Goal: Contribute content: Contribute content

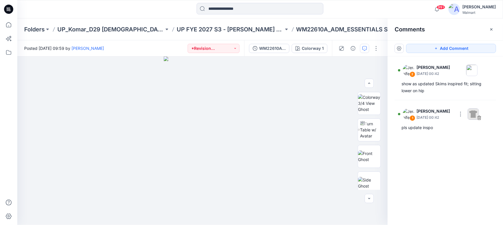
scroll to position [110, 0]
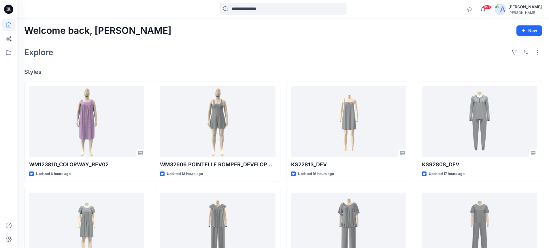
scroll to position [1683, 0]
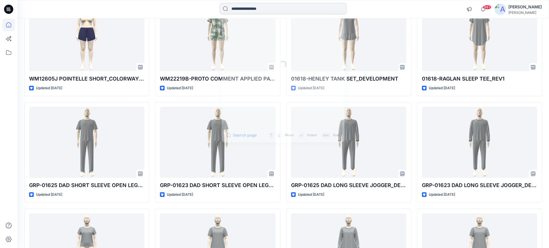
click at [288, 10] on input at bounding box center [283, 9] width 127 height 12
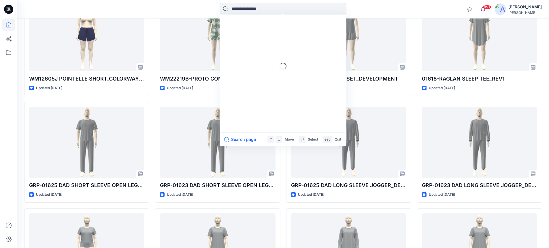
paste input "********"
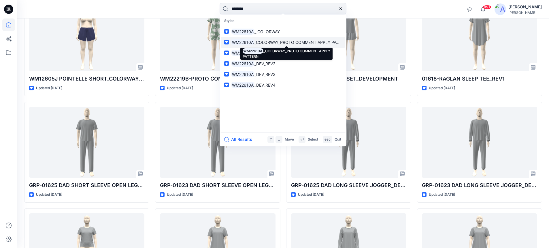
type input "********"
drag, startPoint x: 268, startPoint y: 42, endPoint x: 267, endPoint y: 31, distance: 11.3
click at [267, 31] on span "_ COLORWAY" at bounding box center [267, 31] width 25 height 5
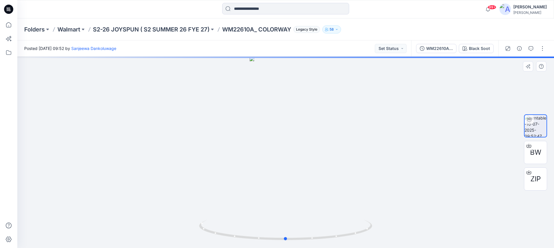
click at [286, 71] on div at bounding box center [285, 152] width 536 height 191
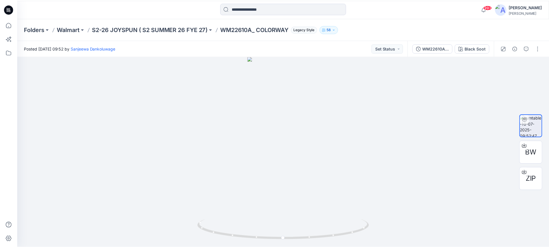
scroll to position [1683, 0]
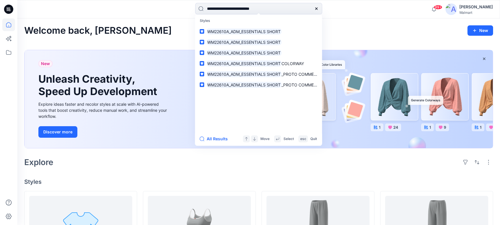
click at [470, 7] on div "[PERSON_NAME]" at bounding box center [475, 6] width 33 height 7
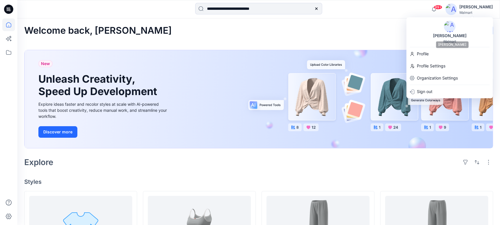
click at [448, 26] on img at bounding box center [450, 27] width 12 height 12
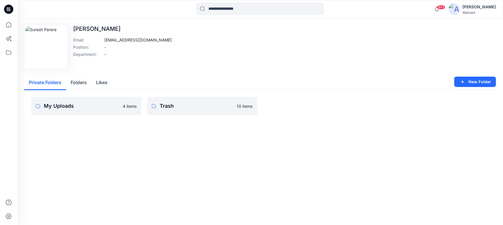
click at [8, 8] on icon at bounding box center [8, 9] width 9 height 9
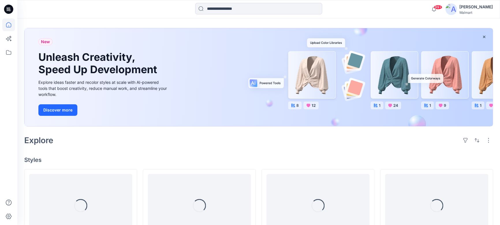
scroll to position [78, 0]
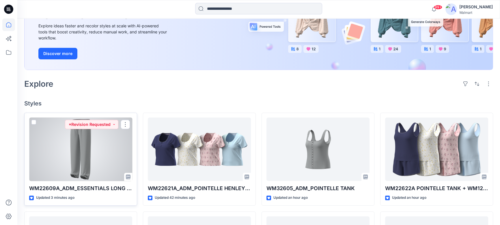
click at [107, 161] on div at bounding box center [80, 150] width 103 height 64
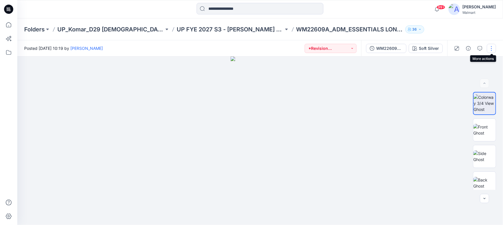
click at [492, 50] on button "button" at bounding box center [491, 48] width 9 height 9
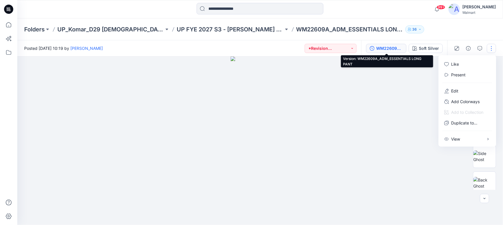
click at [395, 49] on div "WM22609A_ADM_ESSENTIALS LONG PANT" at bounding box center [389, 48] width 27 height 6
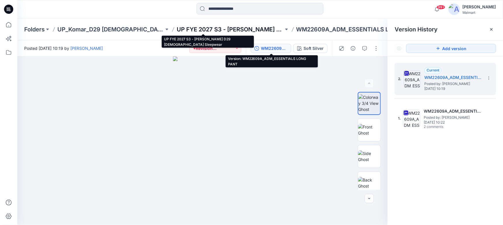
click at [177, 31] on p "UP FYE 2027 S3 - [PERSON_NAME] D29 [DEMOGRAPHIC_DATA] Sleepwear" at bounding box center [230, 29] width 107 height 8
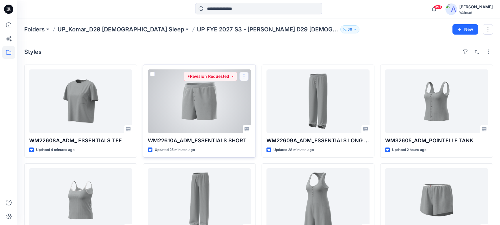
click at [245, 75] on button "button" at bounding box center [243, 76] width 9 height 9
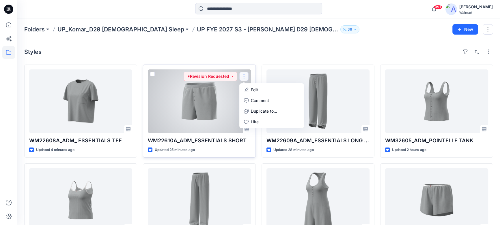
click at [254, 91] on p "Edit" at bounding box center [254, 90] width 7 height 6
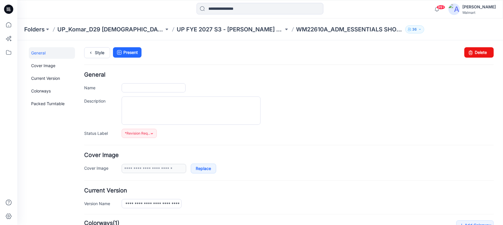
type input "**********"
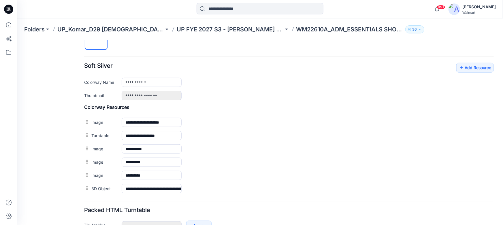
scroll to position [210, 0]
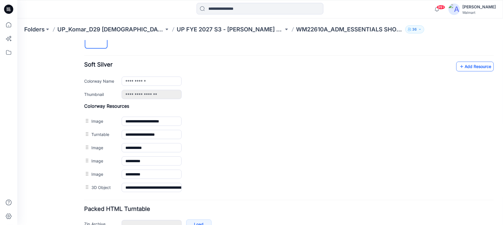
click at [468, 68] on link "Add Resource" at bounding box center [474, 66] width 37 height 10
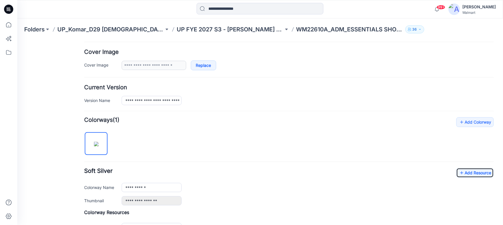
scroll to position [131, 0]
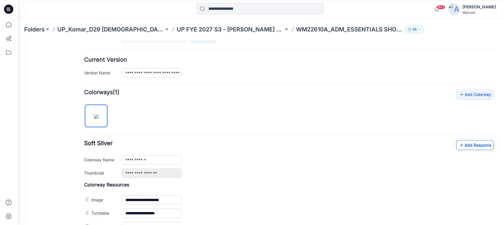
click at [464, 147] on link "Add Resource" at bounding box center [474, 145] width 37 height 10
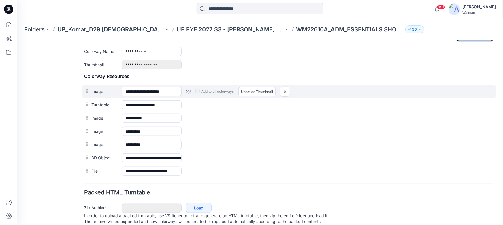
scroll to position [231, 0]
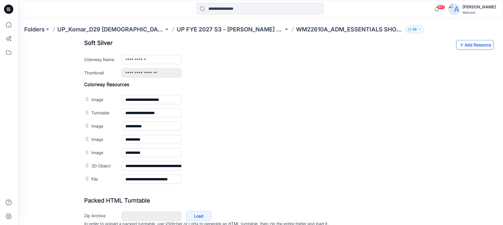
click at [463, 46] on link "Add Resource" at bounding box center [474, 45] width 37 height 10
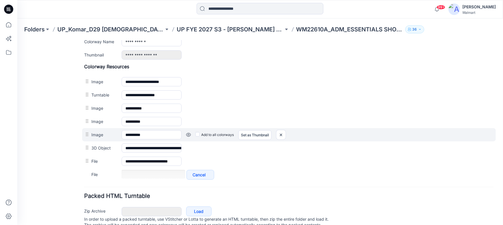
scroll to position [258, 0]
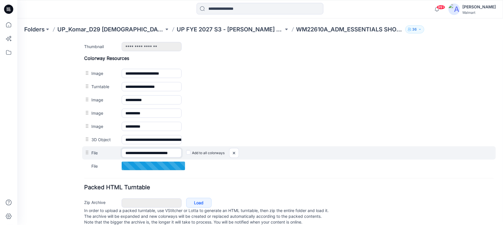
drag, startPoint x: 141, startPoint y: 152, endPoint x: 111, endPoint y: 154, distance: 29.5
click at [111, 154] on div "**********" at bounding box center [289, 152] width 414 height 13
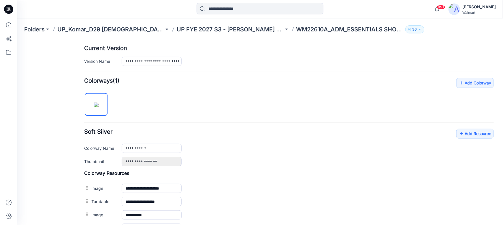
scroll to position [192, 0]
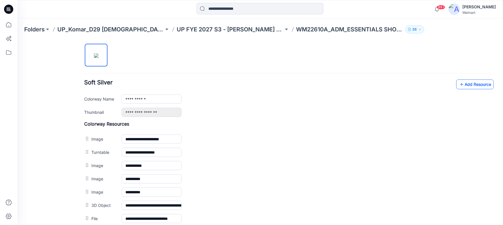
click at [463, 84] on link "Add Resource" at bounding box center [474, 84] width 37 height 10
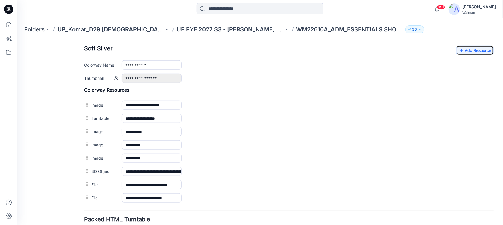
scroll to position [218, 0]
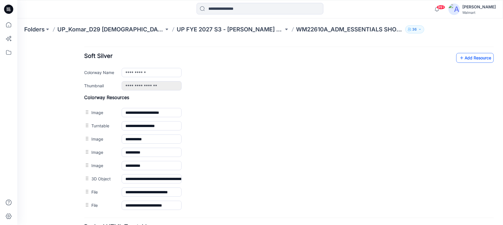
click at [463, 59] on link "Add Resource" at bounding box center [474, 58] width 37 height 10
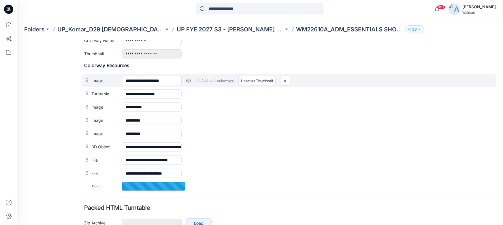
scroll to position [231, 0]
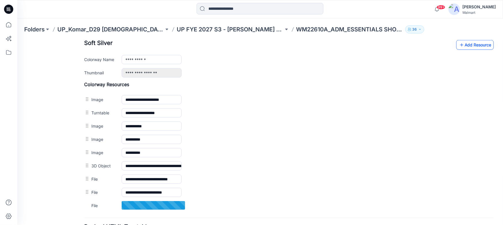
click at [478, 47] on link "Add Resource" at bounding box center [474, 45] width 37 height 10
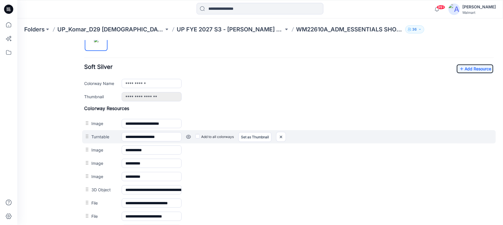
scroll to position [205, 0]
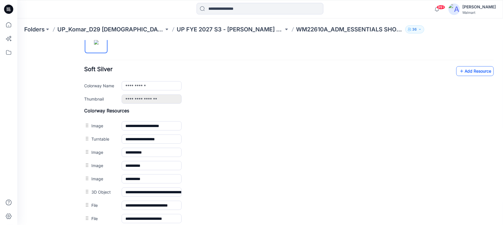
click at [464, 69] on link "Add Resource" at bounding box center [474, 71] width 37 height 10
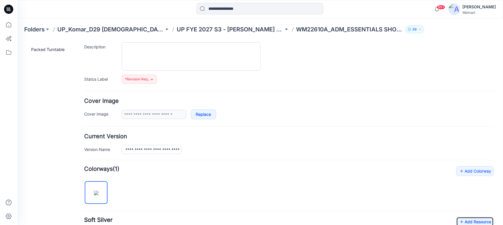
scroll to position [0, 0]
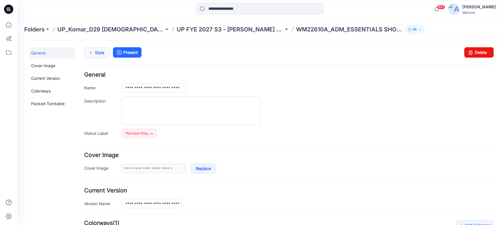
click at [99, 50] on link "Style" at bounding box center [97, 52] width 26 height 11
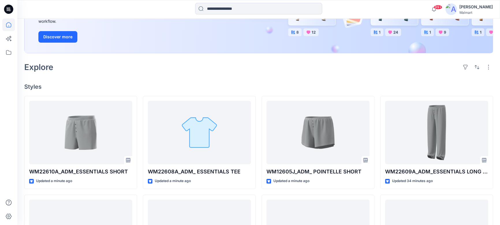
scroll to position [105, 0]
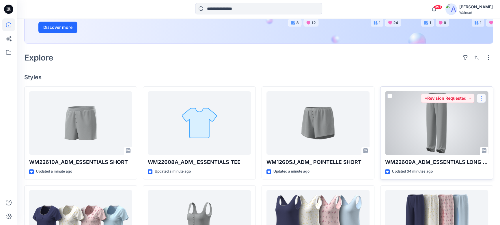
click at [480, 99] on button "button" at bounding box center [480, 98] width 9 height 9
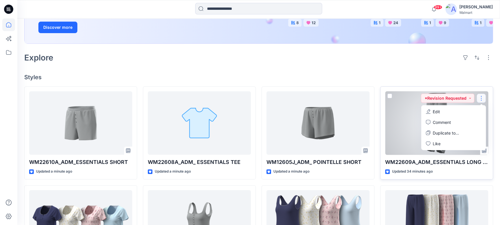
click at [438, 110] on p "Edit" at bounding box center [435, 112] width 7 height 6
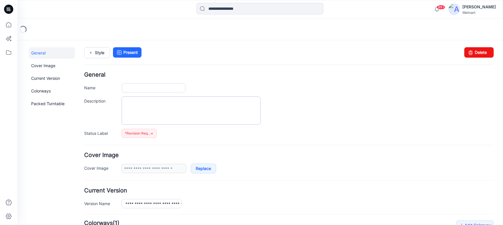
type input "**********"
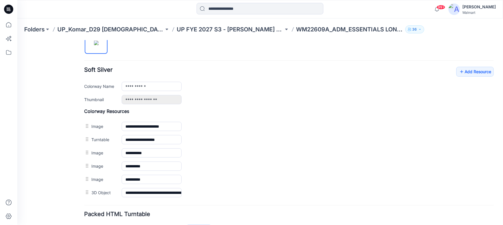
scroll to position [210, 0]
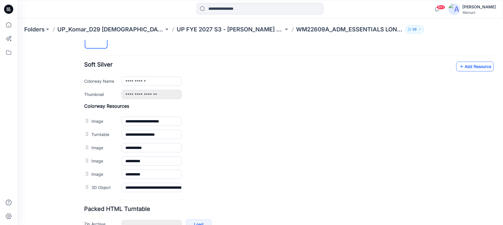
click at [468, 67] on link "Add Resource" at bounding box center [474, 66] width 37 height 10
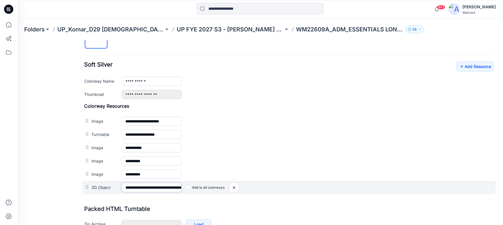
drag, startPoint x: 125, startPoint y: 186, endPoint x: 147, endPoint y: 187, distance: 21.9
click at [147, 187] on input "**********" at bounding box center [151, 187] width 60 height 9
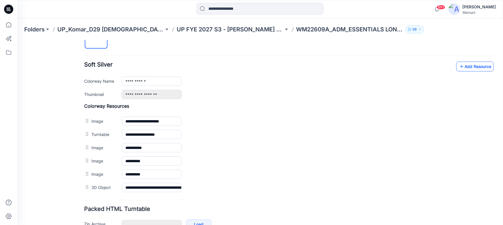
click at [470, 68] on link "Add Resource" at bounding box center [474, 66] width 37 height 10
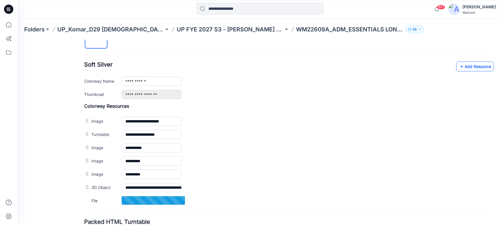
click at [465, 66] on link "Add Resource" at bounding box center [474, 66] width 37 height 10
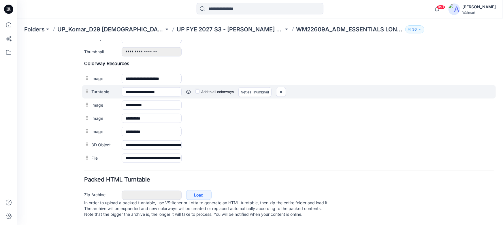
scroll to position [231, 0]
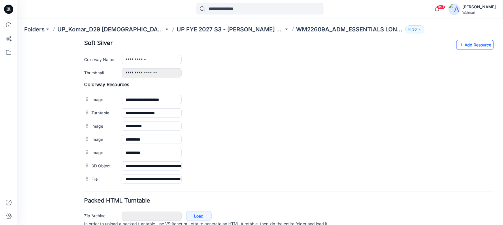
click at [468, 48] on link "Add Resource" at bounding box center [474, 45] width 37 height 10
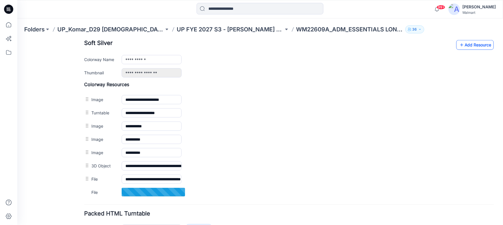
click at [459, 45] on icon at bounding box center [462, 44] width 6 height 9
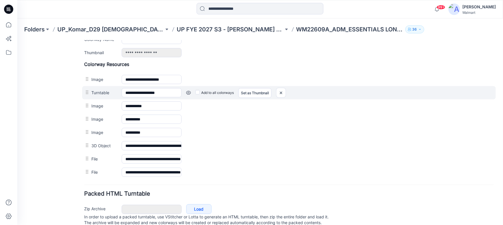
scroll to position [218, 0]
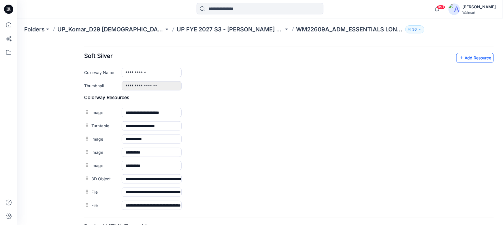
click at [461, 58] on link "Add Resource" at bounding box center [474, 58] width 37 height 10
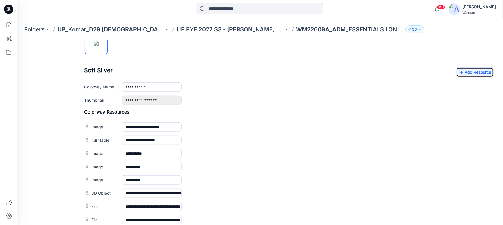
scroll to position [192, 0]
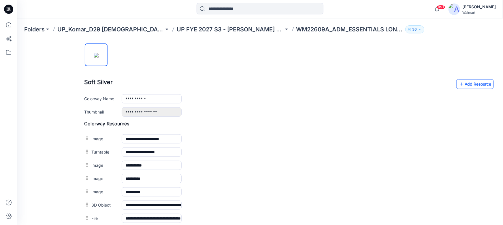
click at [468, 81] on link "Add Resource" at bounding box center [474, 84] width 37 height 10
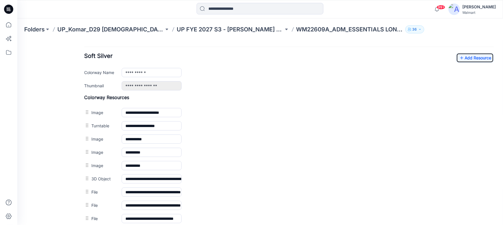
scroll to position [297, 0]
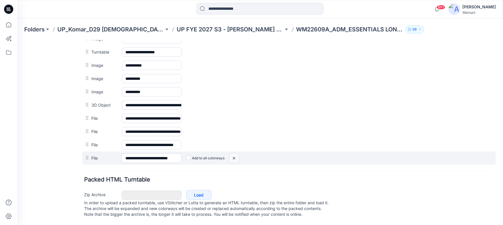
click at [234, 153] on img at bounding box center [233, 158] width 9 height 10
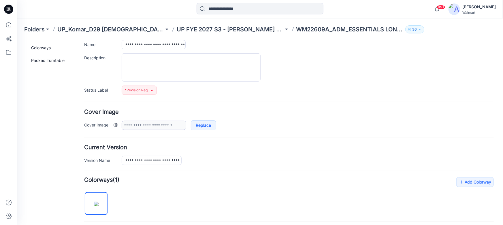
scroll to position [0, 0]
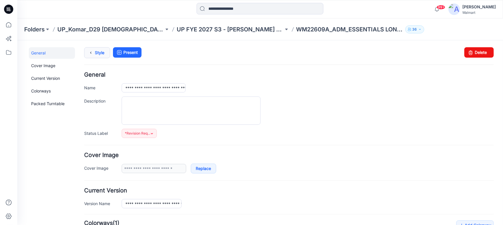
click at [94, 52] on icon at bounding box center [91, 52] width 8 height 10
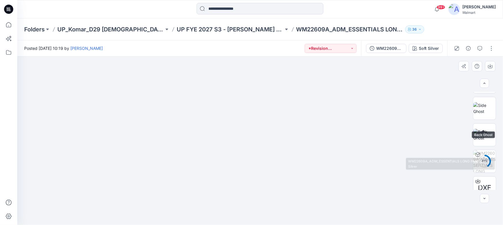
scroll to position [137, 0]
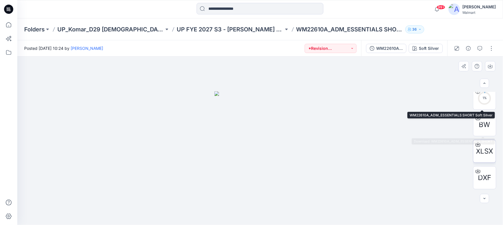
scroll to position [164, 0]
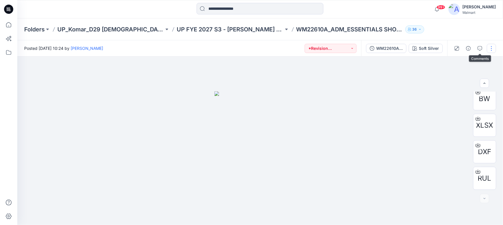
click at [489, 48] on button "button" at bounding box center [491, 48] width 9 height 9
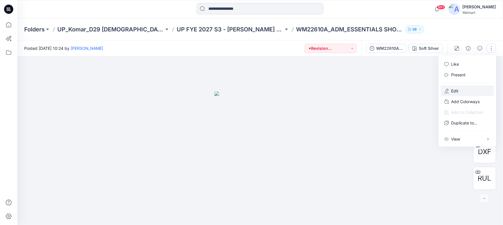
click at [455, 89] on p "Edit" at bounding box center [454, 91] width 7 height 6
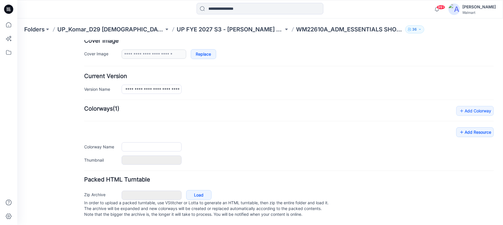
type input "**********"
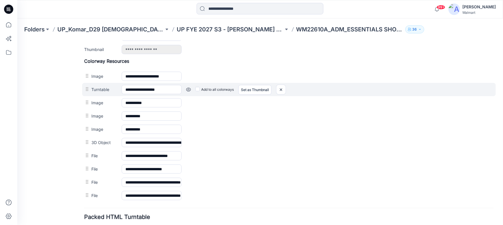
scroll to position [297, 0]
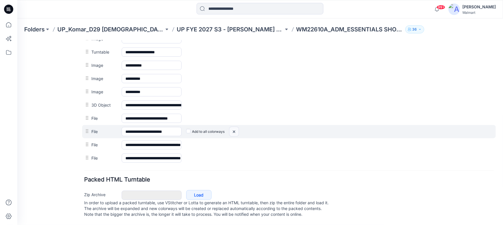
drag, startPoint x: 233, startPoint y: 126, endPoint x: 293, endPoint y: 48, distance: 98.5
click at [233, 127] on img at bounding box center [233, 132] width 9 height 10
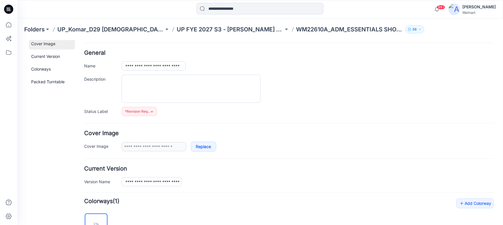
scroll to position [0, 0]
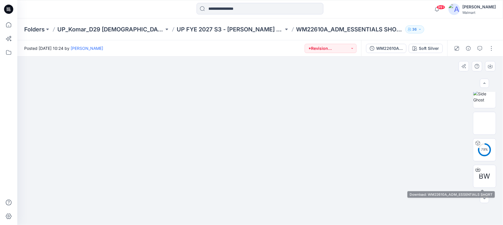
scroll to position [85, 0]
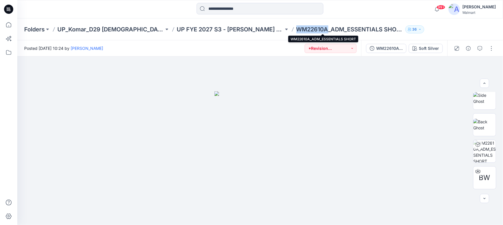
drag, startPoint x: 270, startPoint y: 29, endPoint x: 301, endPoint y: 31, distance: 30.7
click at [301, 31] on p "WM22610A_ADM_ESSENTIALS SHORT" at bounding box center [349, 29] width 107 height 8
copy p "WM22610A"
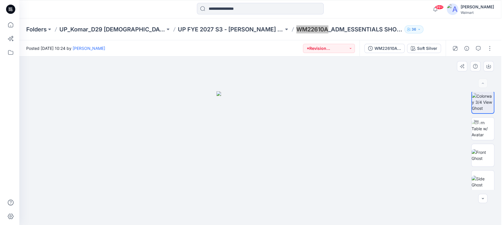
scroll to position [0, 0]
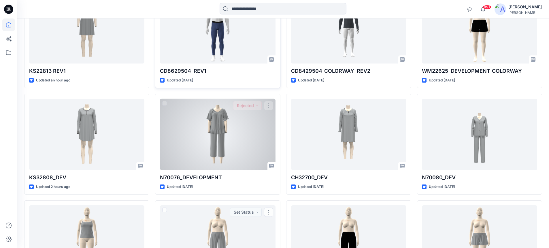
scroll to position [800, 0]
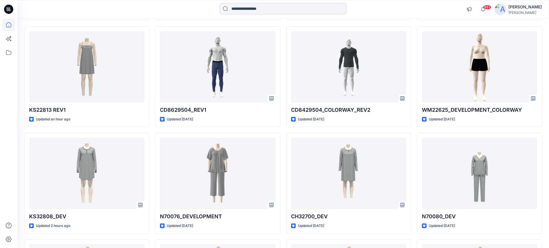
click at [244, 7] on input at bounding box center [283, 9] width 127 height 12
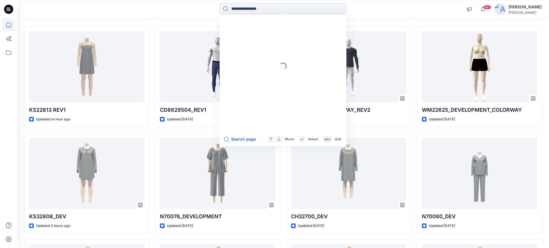
paste input "********"
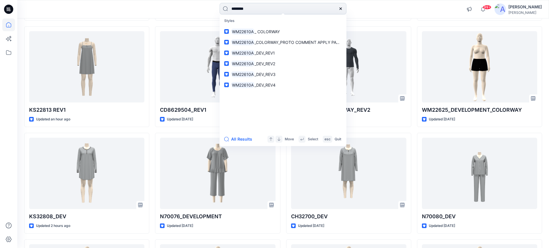
drag, startPoint x: 247, startPoint y: 8, endPoint x: 250, endPoint y: 9, distance: 3.6
click at [250, 9] on input "********" at bounding box center [283, 9] width 127 height 12
type input "********"
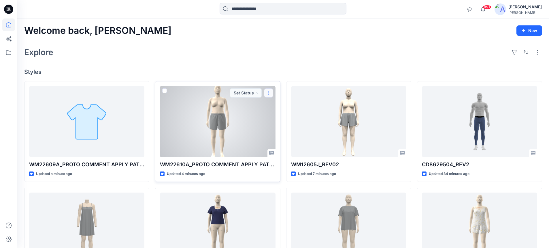
click at [269, 95] on button "button" at bounding box center [268, 92] width 9 height 9
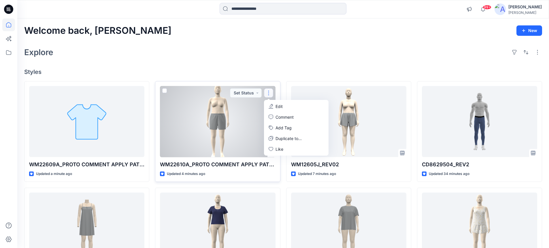
click at [278, 107] on p "Edit" at bounding box center [279, 106] width 7 height 6
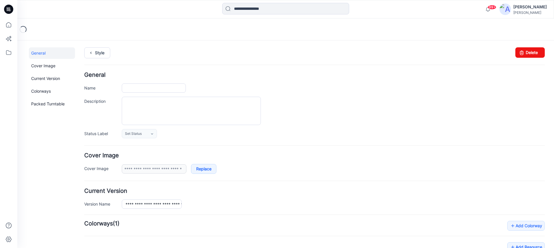
type input "**********"
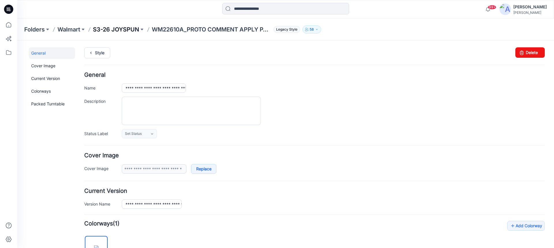
click at [117, 28] on p "S3-26 JOYSPUN" at bounding box center [116, 29] width 46 height 8
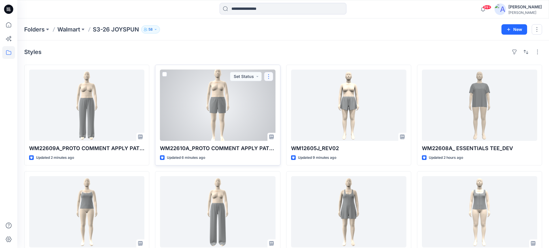
click at [269, 75] on button "button" at bounding box center [268, 76] width 9 height 9
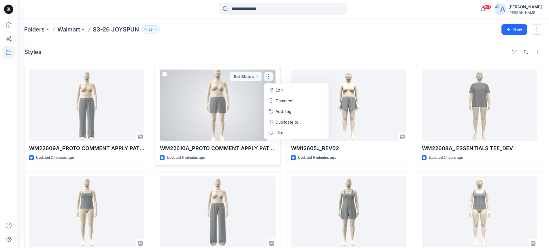
click at [279, 90] on p "Edit" at bounding box center [279, 90] width 7 height 6
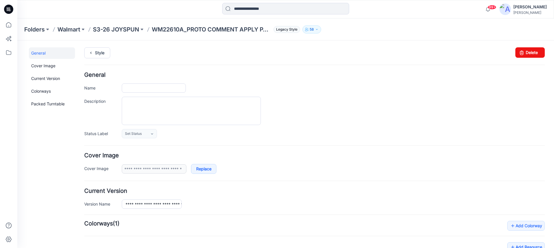
type input "**********"
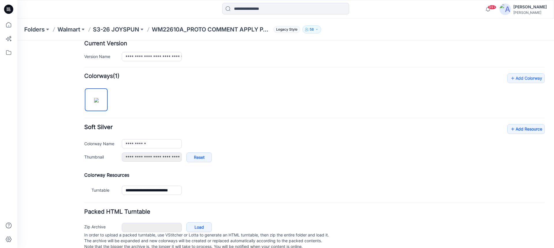
scroll to position [162, 0]
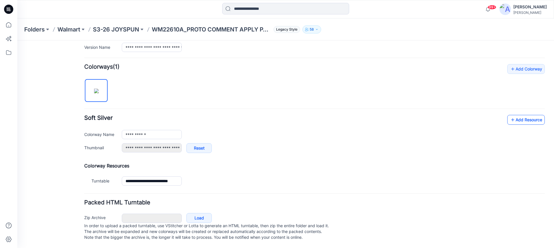
click at [521, 115] on link "Add Resource" at bounding box center [525, 120] width 37 height 10
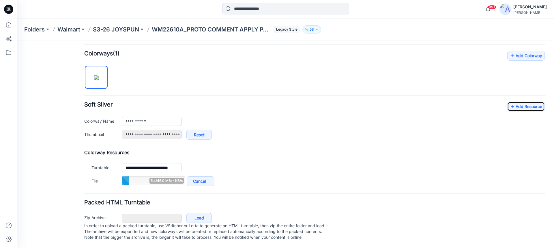
scroll to position [176, 0]
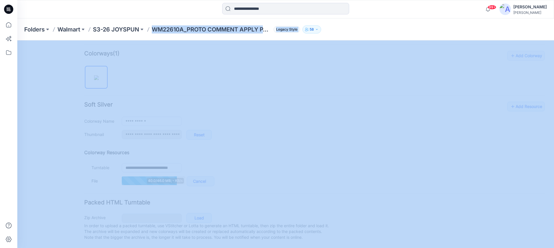
drag, startPoint x: 154, startPoint y: 28, endPoint x: 324, endPoint y: 37, distance: 170.7
click at [324, 37] on div "Folders Walmart S3-26 JOYSPUN WM22610A_PROTO COMMENT APPLY PATTERN_REV1 Legacy …" at bounding box center [285, 29] width 536 height 22
copy div "WM22610A_PROTO COMMENT APPLY PATTERN_REV1 Legacy Style 58"
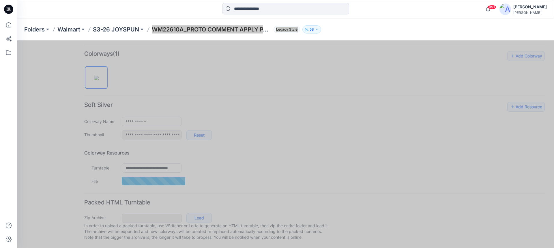
scroll to position [175, 0]
click at [516, 102] on link "Add Resource" at bounding box center [525, 107] width 37 height 10
click at [523, 103] on link "Add Resource" at bounding box center [525, 107] width 37 height 10
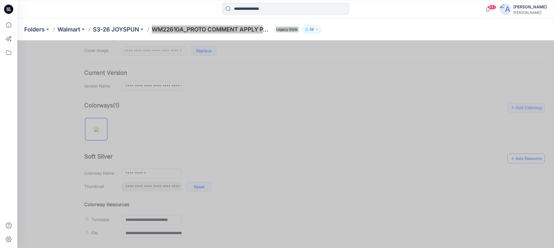
scroll to position [176, 0]
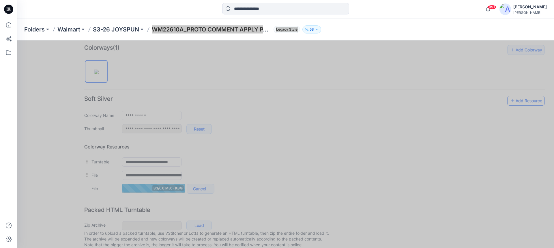
click at [517, 103] on link "Add Resource" at bounding box center [525, 101] width 37 height 10
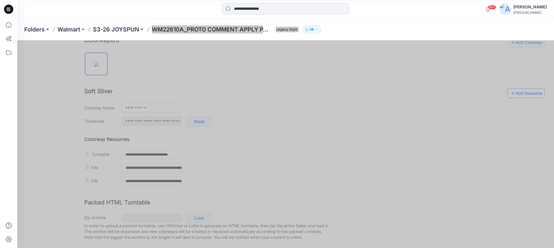
click at [519, 88] on link "Add Resource" at bounding box center [525, 93] width 37 height 10
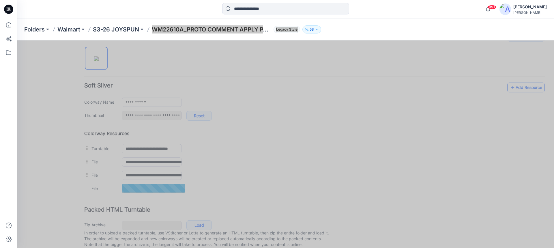
click at [523, 87] on link "Add Resource" at bounding box center [525, 87] width 37 height 10
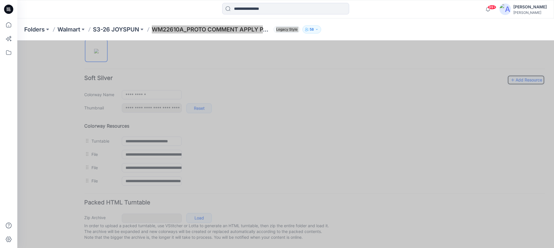
scroll to position [202, 0]
click at [510, 75] on icon at bounding box center [513, 79] width 6 height 9
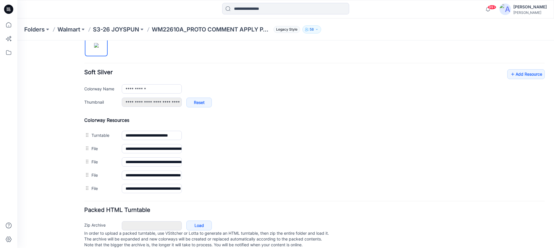
click at [281, 78] on div "**********" at bounding box center [314, 91] width 460 height 44
click at [256, 7] on input at bounding box center [285, 9] width 127 height 12
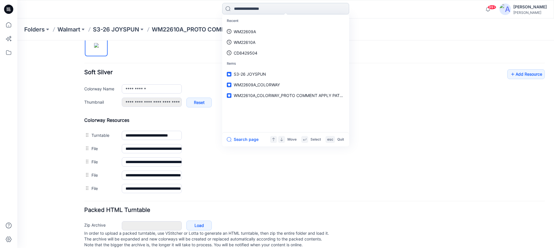
paste input "**********"
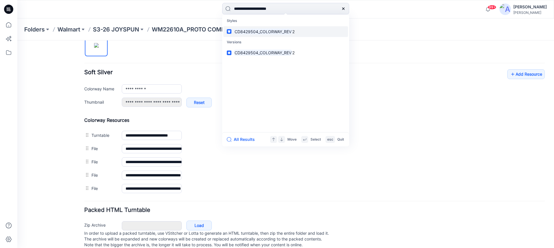
type input "**********"
click at [255, 30] on mark "CD8429504_COLORWAY_REV" at bounding box center [263, 31] width 59 height 7
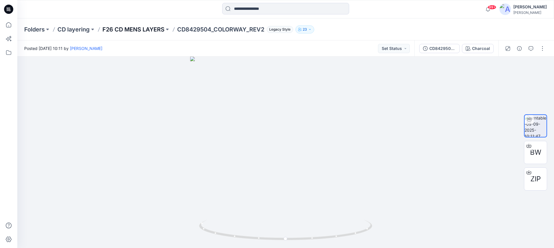
click at [126, 29] on p "F26 CD MENS LAYERS" at bounding box center [133, 29] width 62 height 8
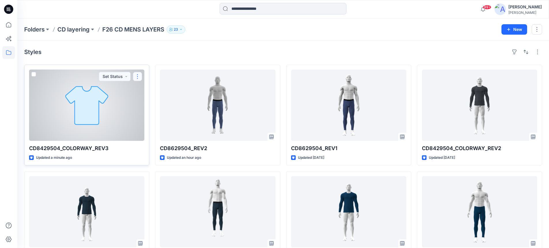
click at [138, 76] on button "button" at bounding box center [137, 76] width 9 height 9
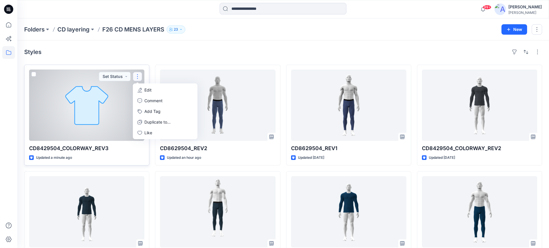
click at [148, 91] on p "Edit" at bounding box center [147, 90] width 7 height 6
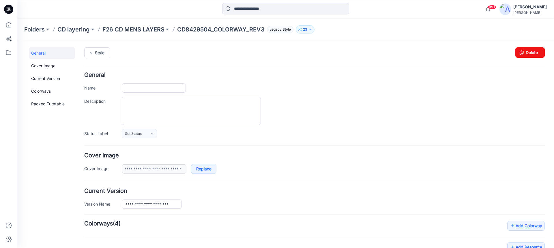
type input "**********"
type input "********"
type input "**********"
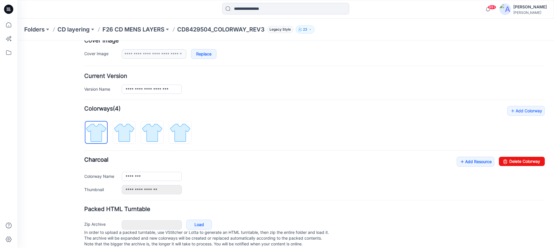
scroll to position [115, 0]
click at [476, 158] on link "Add Resource" at bounding box center [475, 161] width 37 height 10
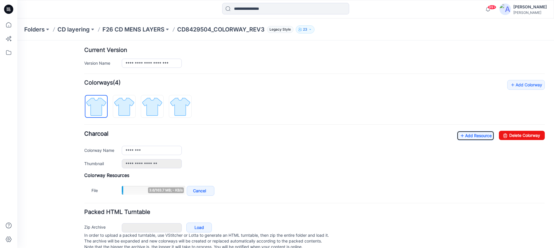
scroll to position [156, 0]
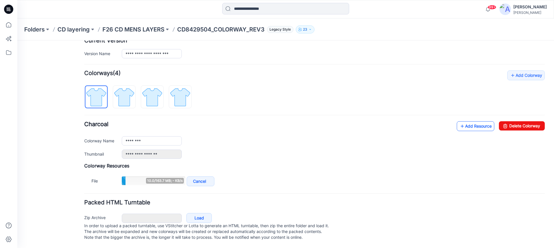
click at [470, 122] on link "Add Resource" at bounding box center [475, 126] width 37 height 10
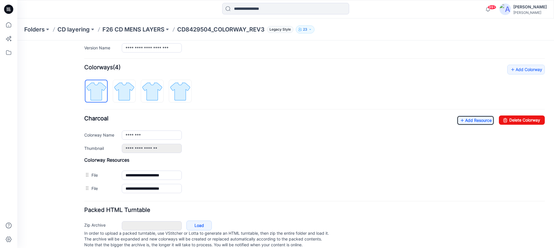
scroll to position [0, 0]
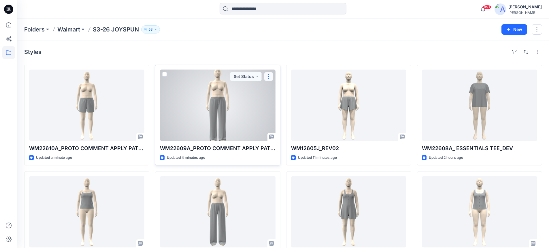
click at [268, 77] on button "button" at bounding box center [268, 76] width 9 height 9
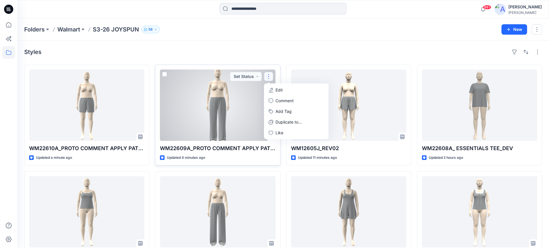
click at [279, 88] on p "Edit" at bounding box center [279, 90] width 7 height 6
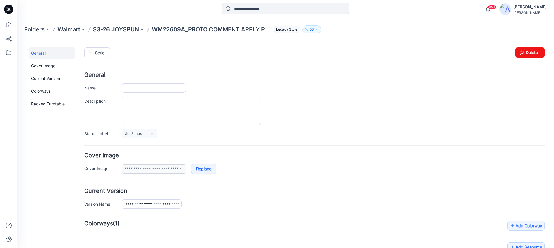
type input "**********"
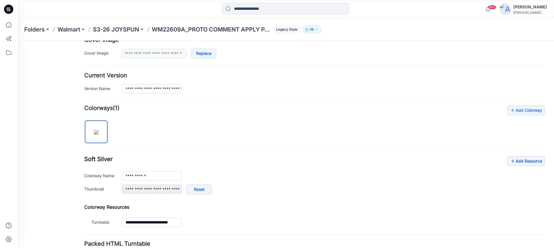
scroll to position [162, 0]
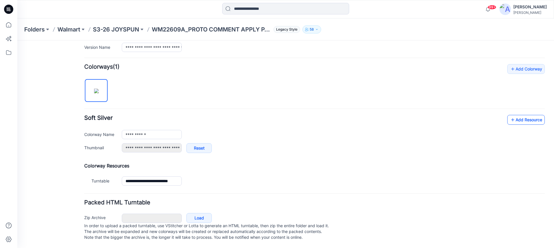
click at [520, 115] on link "Add Resource" at bounding box center [525, 120] width 37 height 10
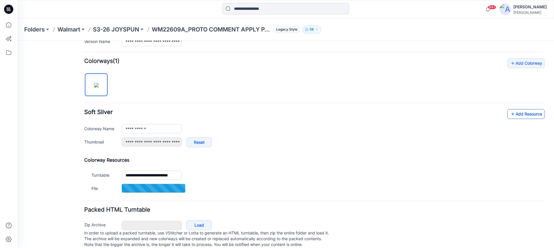
click at [532, 119] on link "Add Resource" at bounding box center [525, 114] width 37 height 10
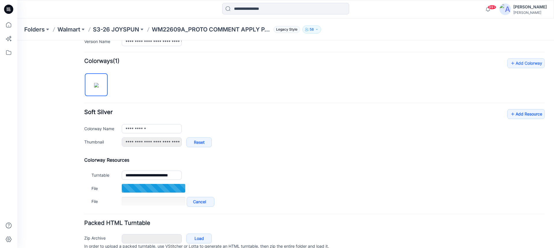
click at [249, 76] on div "**********" at bounding box center [314, 133] width 460 height 150
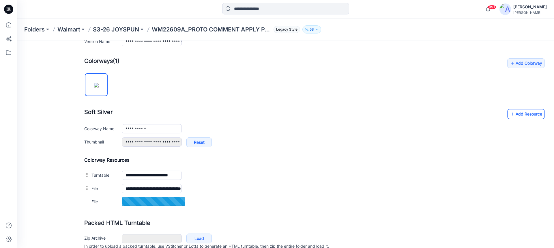
click at [510, 113] on link "Add Resource" at bounding box center [525, 114] width 37 height 10
click at [517, 114] on link "Add Resource" at bounding box center [525, 114] width 37 height 10
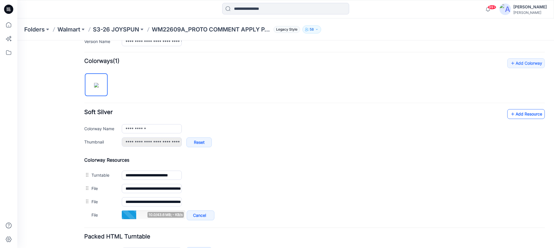
click at [512, 114] on link "Add Resource" at bounding box center [525, 114] width 37 height 10
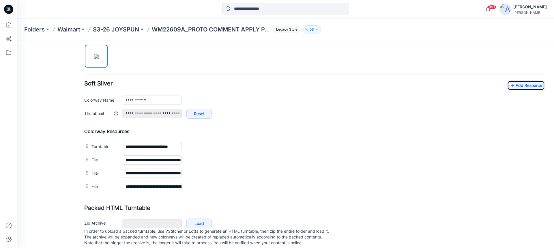
scroll to position [191, 0]
click at [514, 85] on link "Add Resource" at bounding box center [525, 85] width 37 height 10
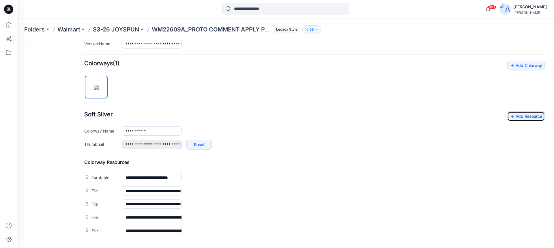
scroll to position [162, 0]
